Goal: Information Seeking & Learning: Learn about a topic

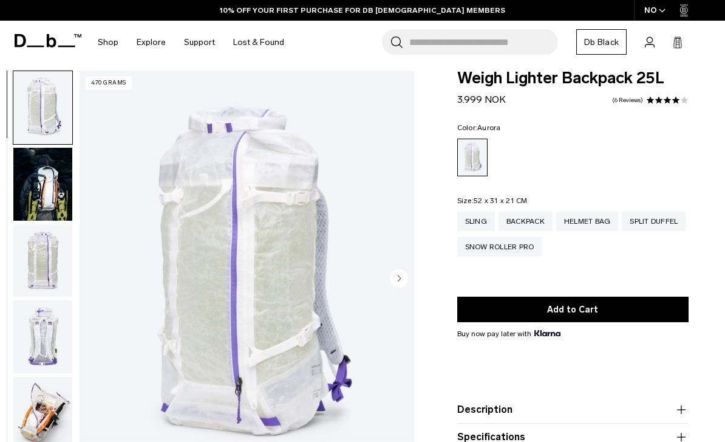
click at [656, 10] on div "NO" at bounding box center [655, 10] width 43 height 21
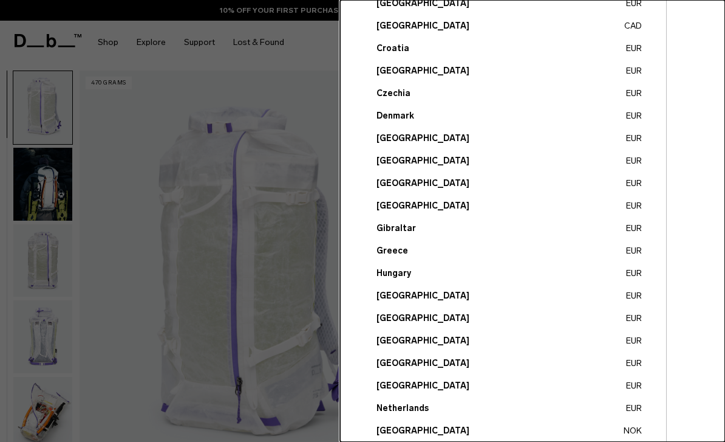
scroll to position [202, 0]
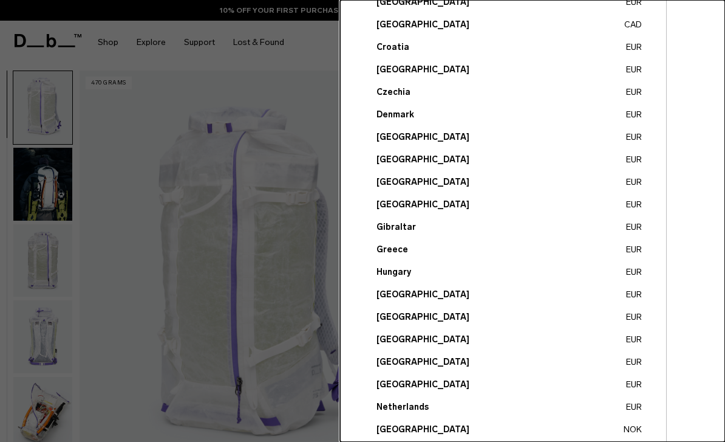
click at [399, 312] on button "Italy EUR" at bounding box center [510, 316] width 266 height 13
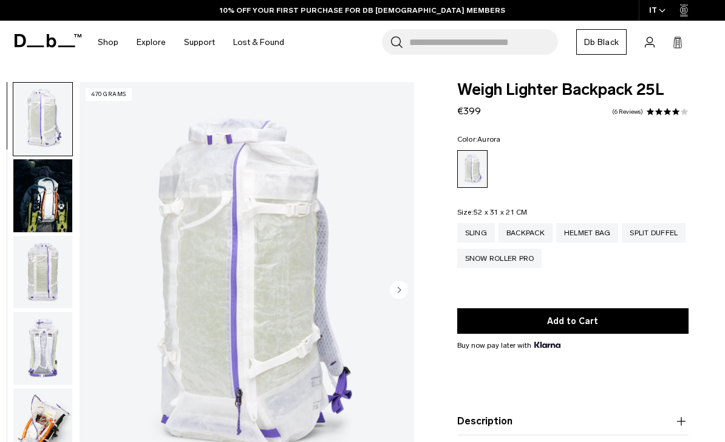
click at [597, 227] on div "Helmet Bag" at bounding box center [588, 232] width 63 height 19
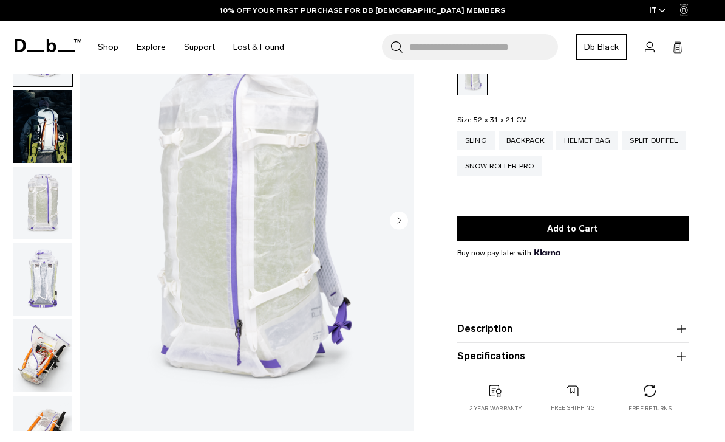
scroll to position [93, 0]
click at [34, 209] on img "button" at bounding box center [42, 201] width 59 height 73
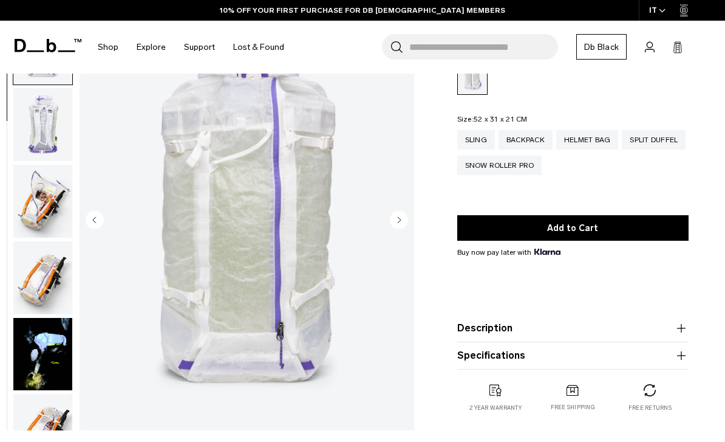
click at [40, 120] on img "button" at bounding box center [42, 124] width 59 height 73
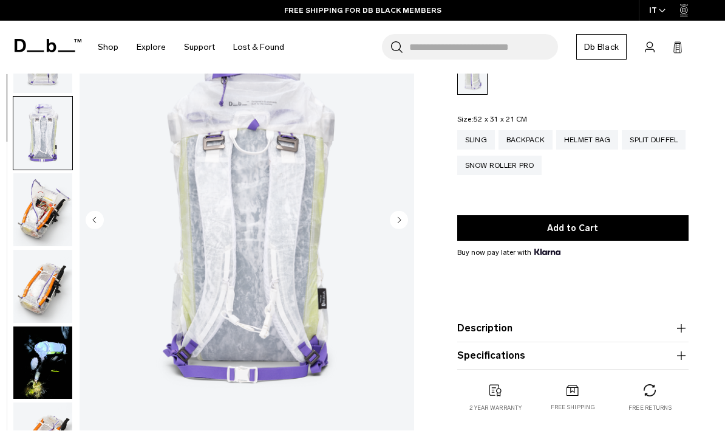
click at [37, 221] on img "button" at bounding box center [42, 209] width 59 height 73
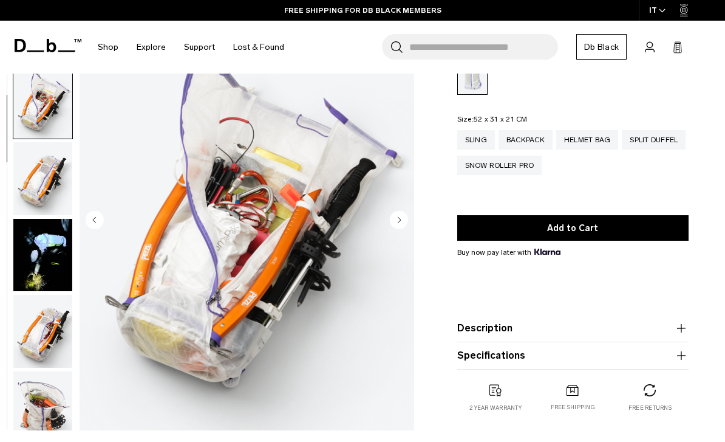
scroll to position [308, 0]
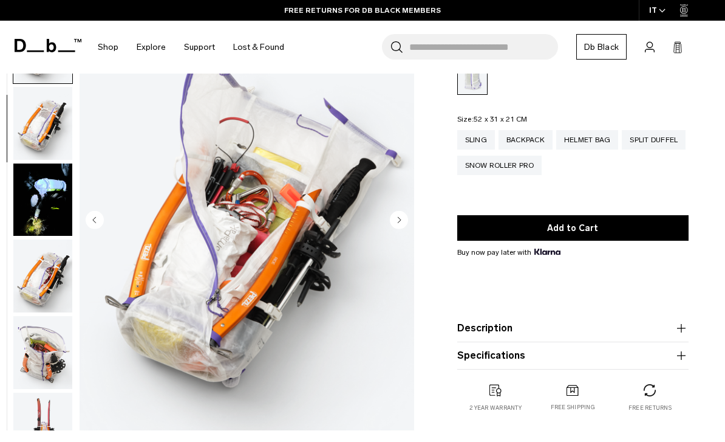
click at [31, 123] on img "button" at bounding box center [42, 123] width 59 height 73
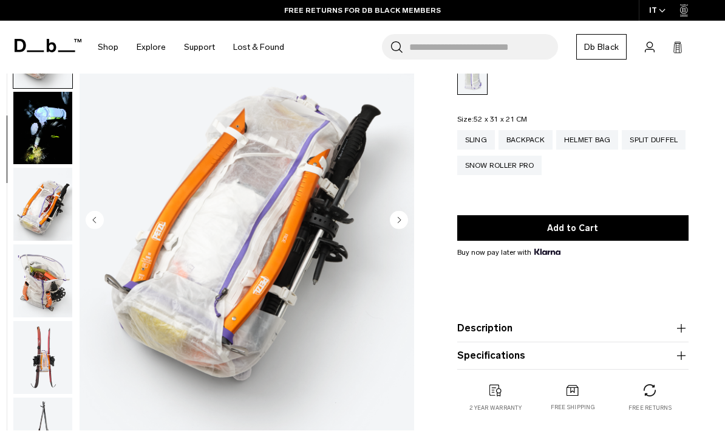
scroll to position [385, 0]
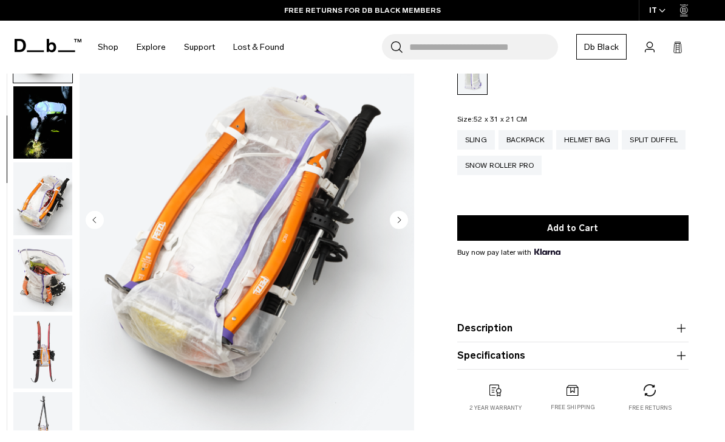
click at [39, 208] on img "button" at bounding box center [42, 198] width 59 height 73
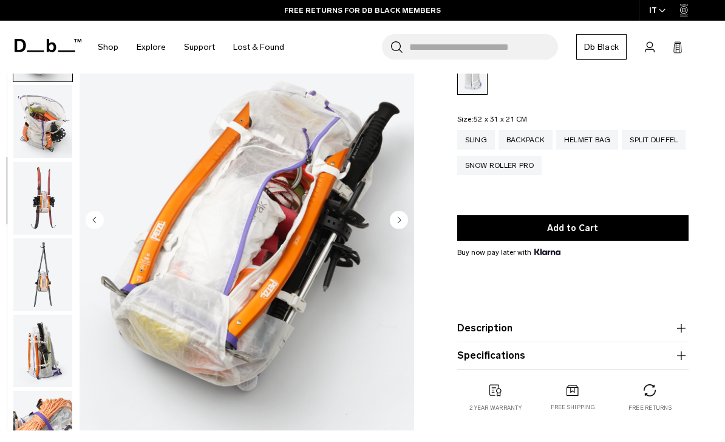
click at [36, 149] on img "button" at bounding box center [42, 121] width 59 height 73
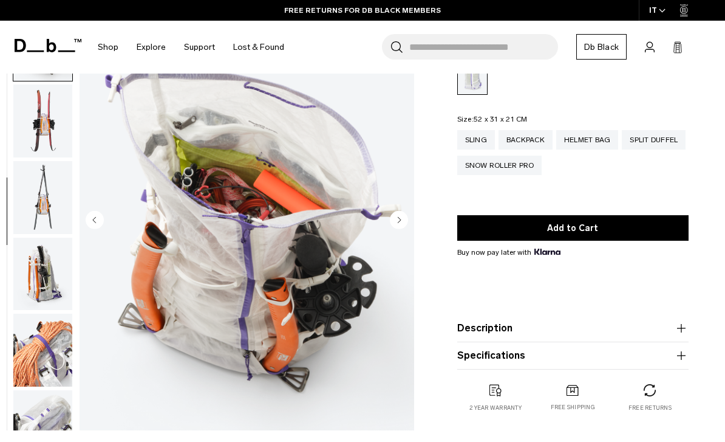
click at [30, 155] on img "button" at bounding box center [42, 120] width 59 height 73
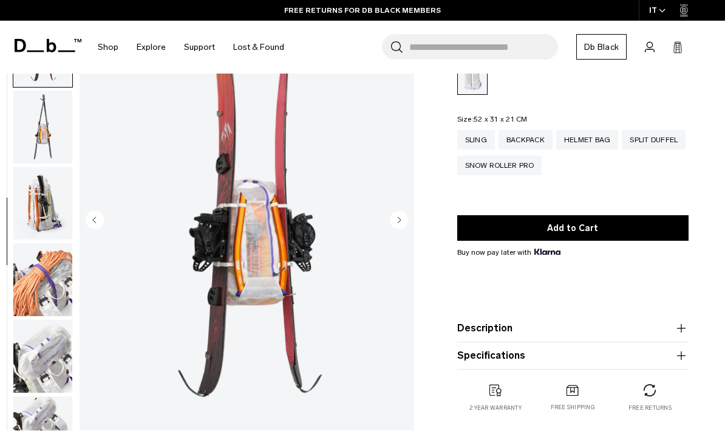
scroll to position [693, 0]
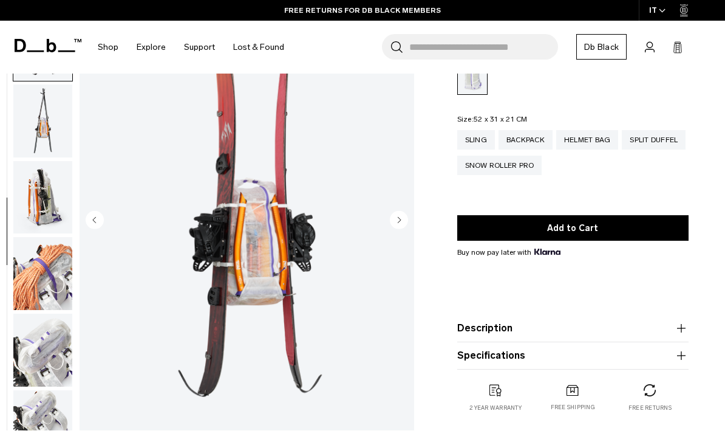
click at [43, 195] on img "button" at bounding box center [42, 196] width 59 height 73
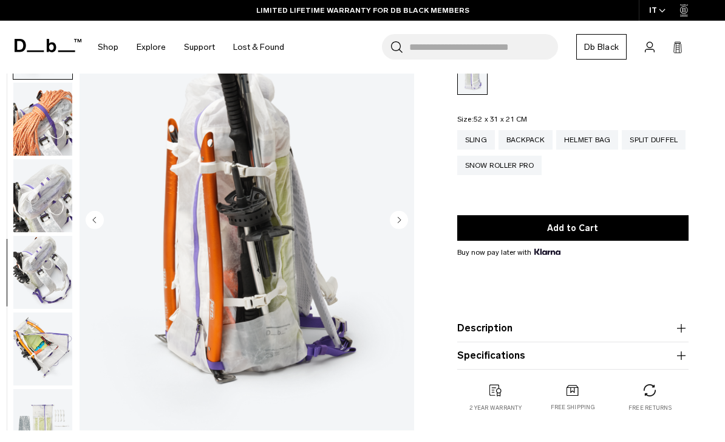
click at [29, 156] on img "button" at bounding box center [42, 119] width 59 height 73
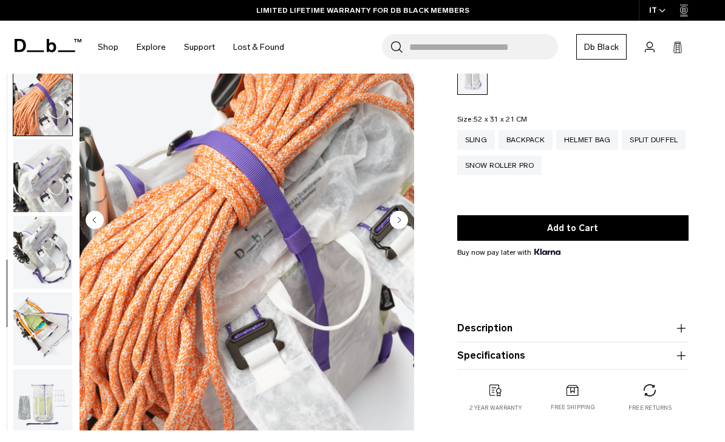
click at [41, 324] on img "button" at bounding box center [42, 328] width 59 height 73
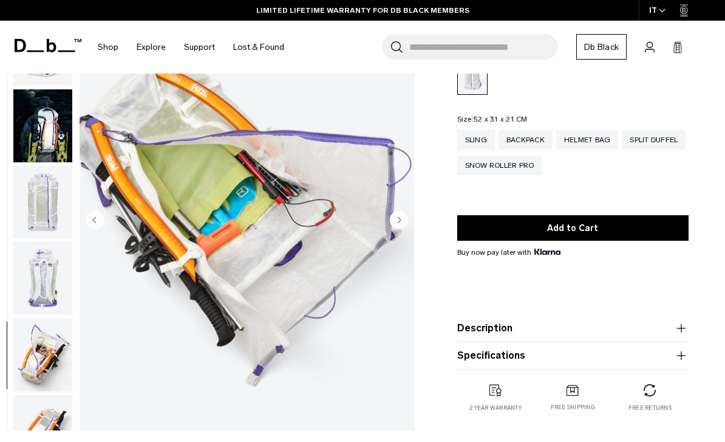
scroll to position [0, 0]
click at [47, 210] on img "button" at bounding box center [42, 201] width 59 height 73
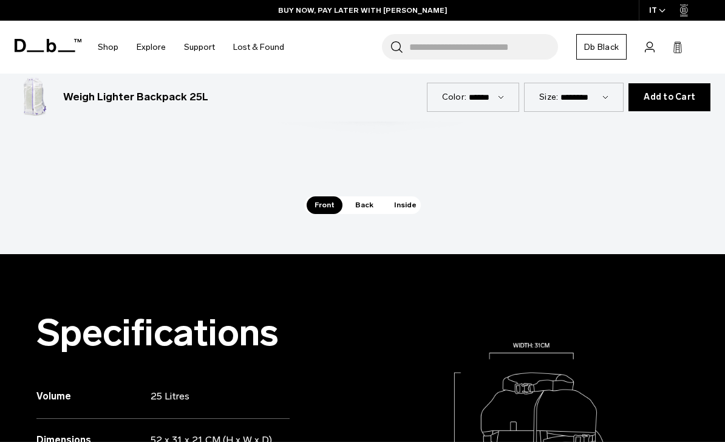
scroll to position [865, 0]
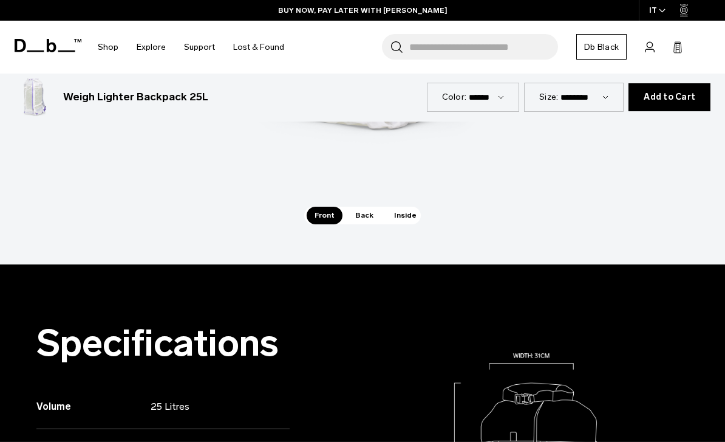
click at [403, 221] on span "Inside" at bounding box center [405, 215] width 38 height 17
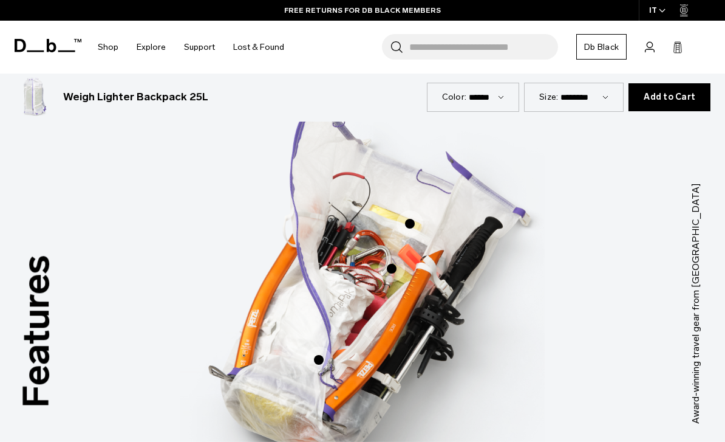
scroll to position [540, 0]
click at [406, 224] on span "3 / 3" at bounding box center [410, 224] width 27 height 27
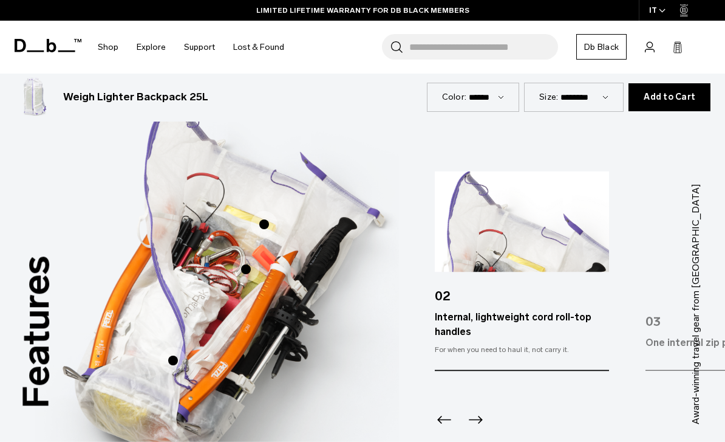
click at [247, 276] on span "3 / 3" at bounding box center [246, 269] width 27 height 27
